Goal: Go to known website: Access a specific website the user already knows

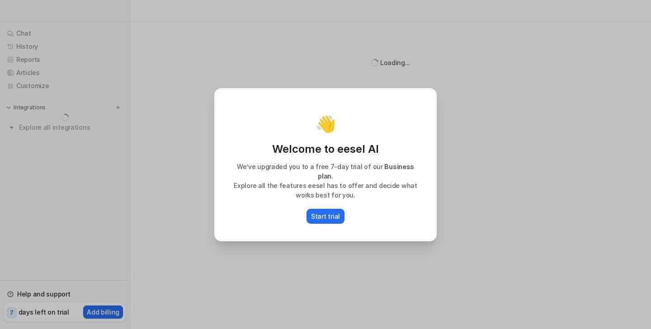
click at [327, 232] on div "👋 Welcome to eesel AI We’ve upgraded you to a free 7-day trial of our Business …" at bounding box center [325, 165] width 221 height 152
click at [160, 107] on div "👋 Welcome to eesel AI We’ve upgraded you to a free 7-day trial of our Business …" at bounding box center [325, 164] width 651 height 329
click at [355, 68] on div "👋 Welcome to eesel AI We’ve upgraded you to a free 7-day trial of our Business …" at bounding box center [325, 164] width 237 height 329
